Goal: Information Seeking & Learning: Check status

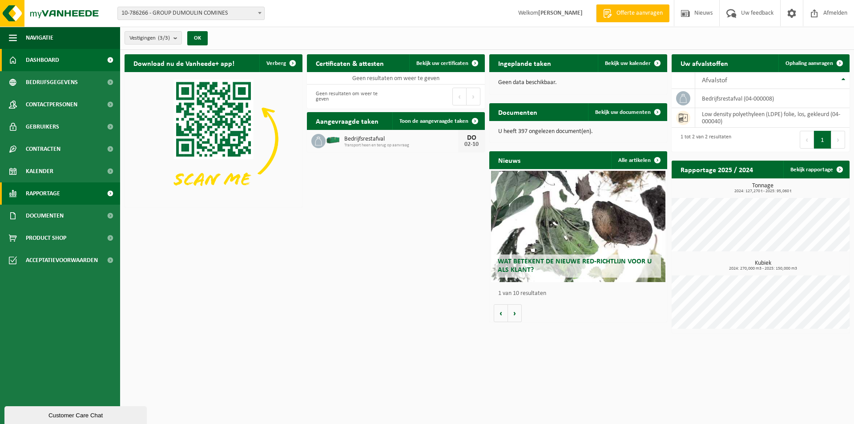
click at [51, 192] on span "Rapportage" at bounding box center [43, 193] width 34 height 22
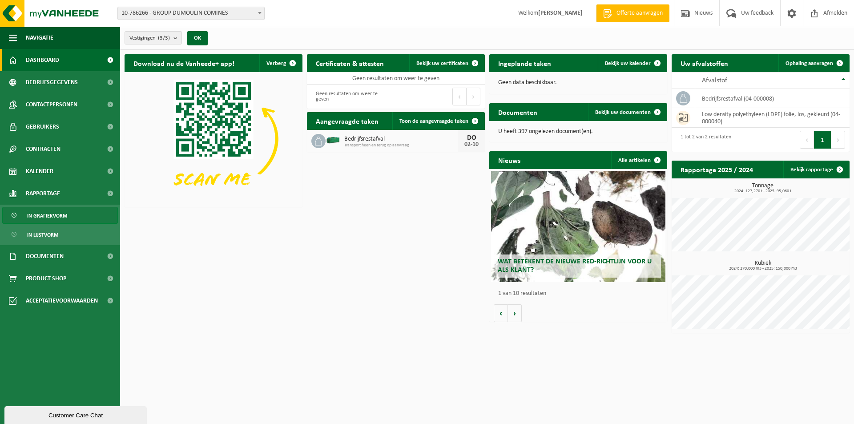
click at [51, 211] on span "In grafiekvorm" at bounding box center [47, 215] width 40 height 17
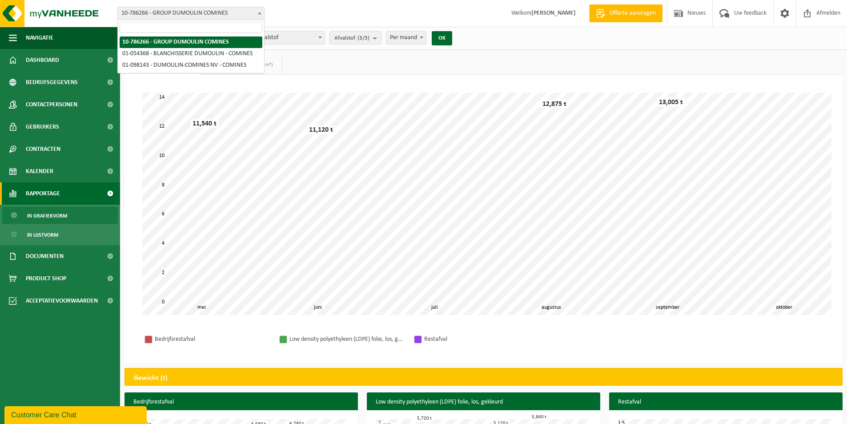
click at [257, 12] on span at bounding box center [259, 13] width 9 height 12
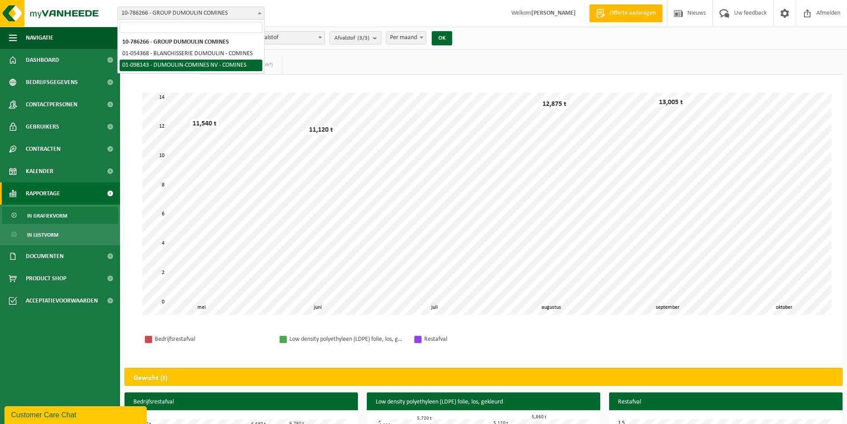
select select "27082"
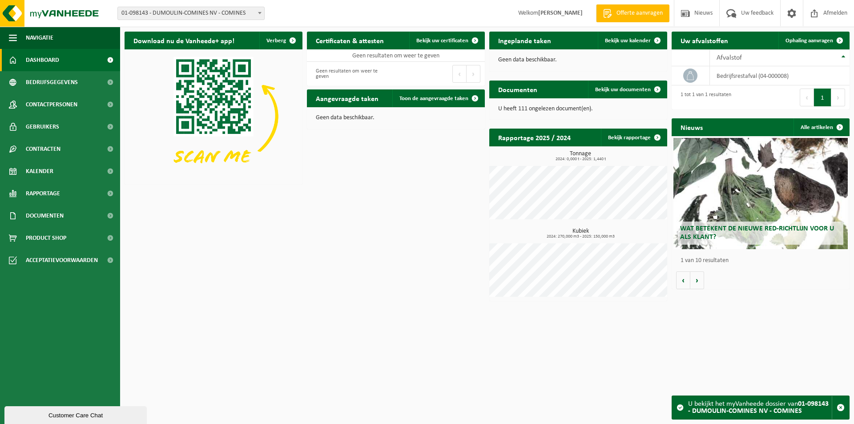
click at [259, 12] on b at bounding box center [260, 13] width 4 height 2
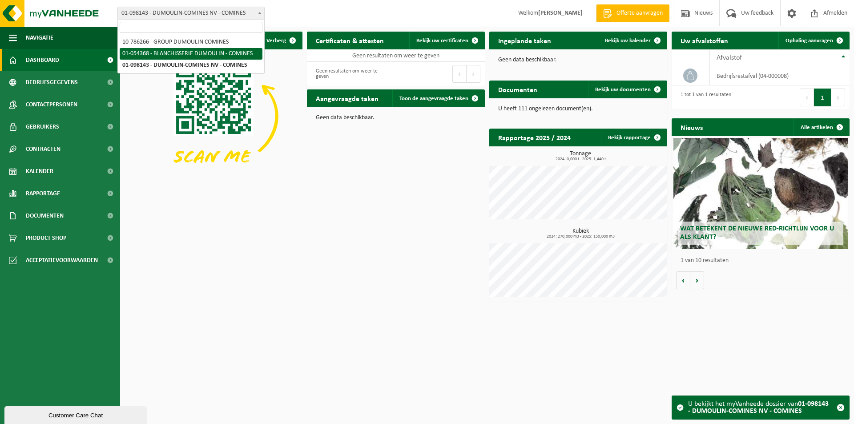
select select "27069"
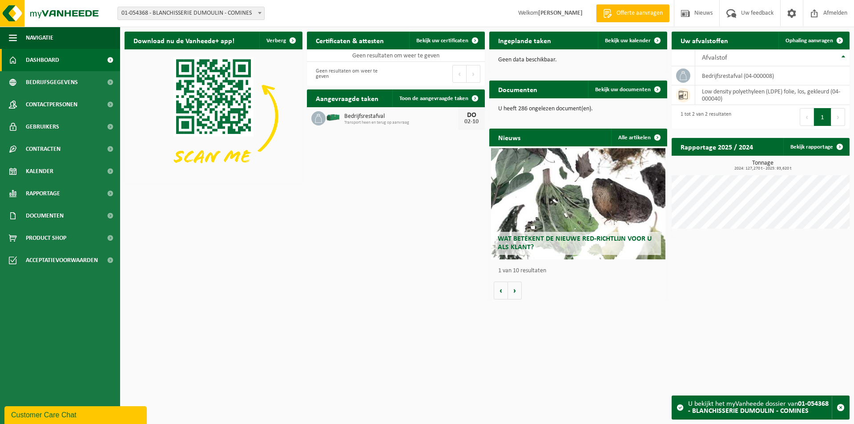
click at [355, 288] on div "Download nu de Vanheede+ app! Verberg Certificaten & attesten Bekijk uw certifi…" at bounding box center [487, 165] width 730 height 277
click at [60, 195] on span "Rapportage" at bounding box center [43, 193] width 34 height 22
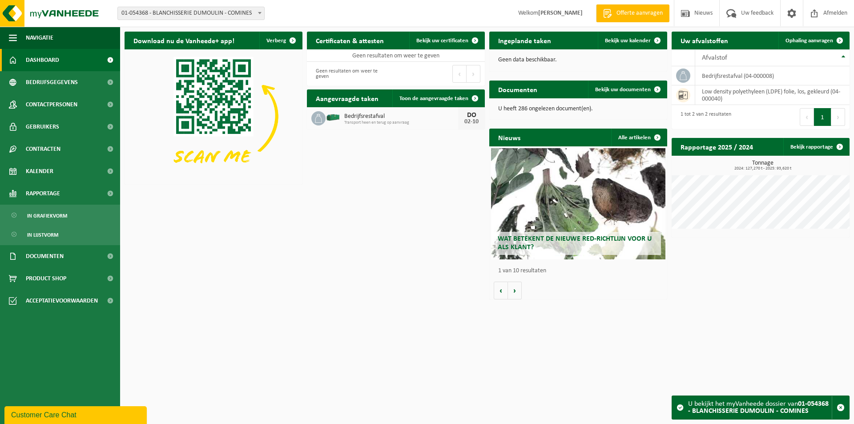
click at [261, 11] on span at bounding box center [259, 13] width 9 height 12
click at [57, 213] on span "In grafiekvorm" at bounding box center [47, 215] width 40 height 17
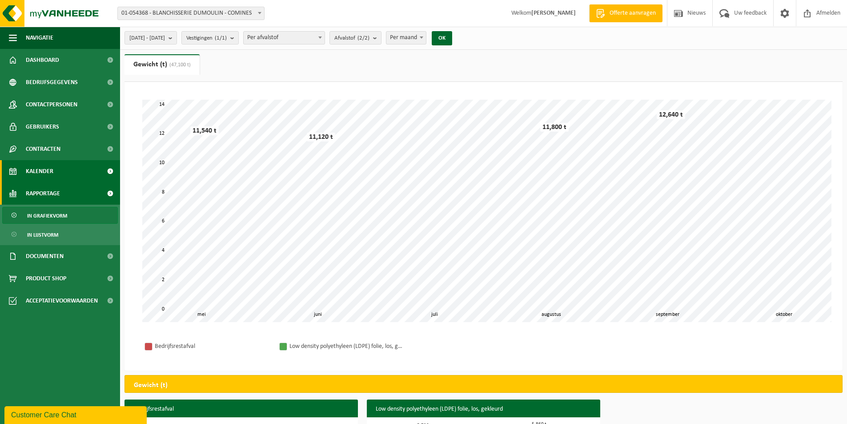
click at [48, 174] on span "Kalender" at bounding box center [40, 171] width 28 height 22
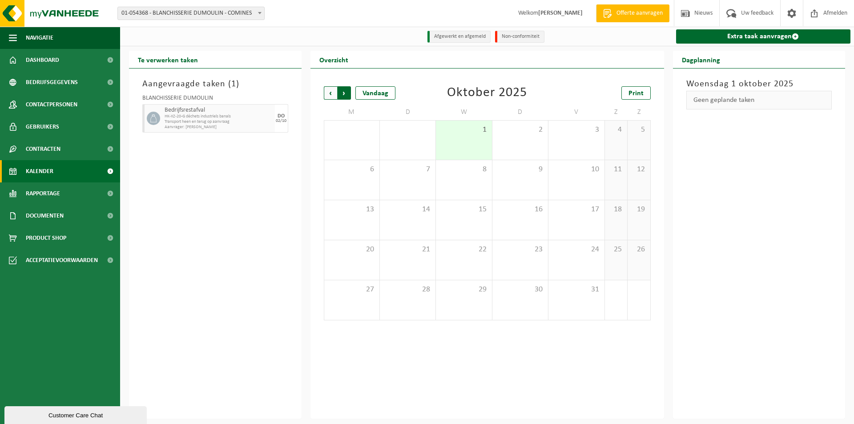
click at [331, 94] on span "Vorige" at bounding box center [330, 92] width 13 height 13
click at [355, 185] on div "2" at bounding box center [352, 190] width 46 height 12
